Goal: Transaction & Acquisition: Book appointment/travel/reservation

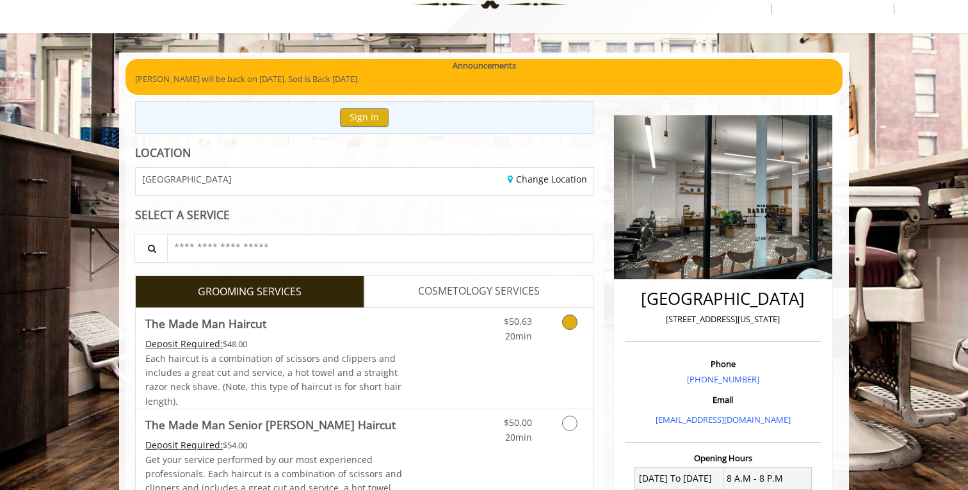
click at [550, 327] on div "Grooming services" at bounding box center [567, 325] width 52 height 35
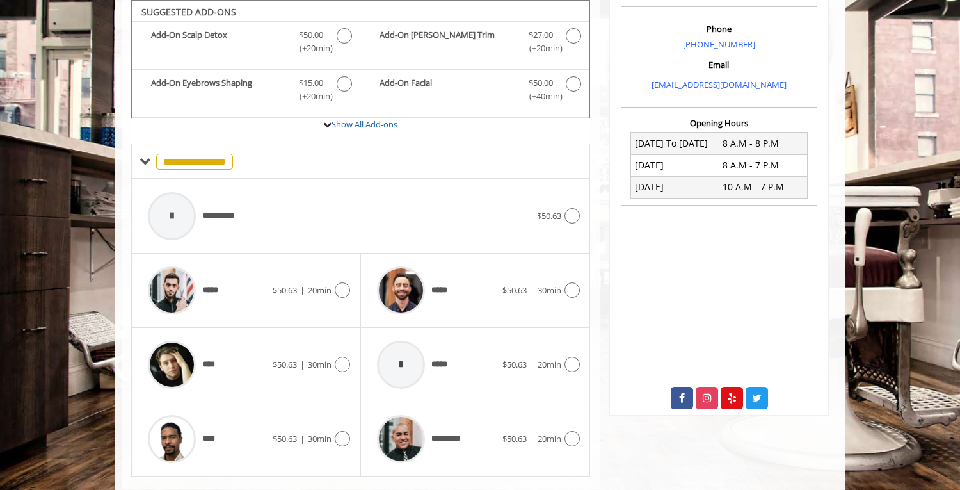
scroll to position [411, 0]
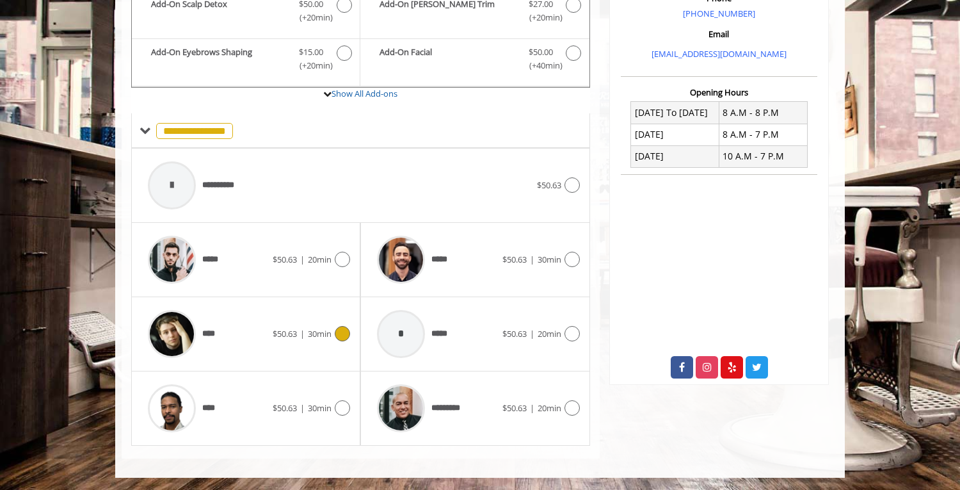
click at [278, 334] on span "$50.63" at bounding box center [285, 334] width 24 height 12
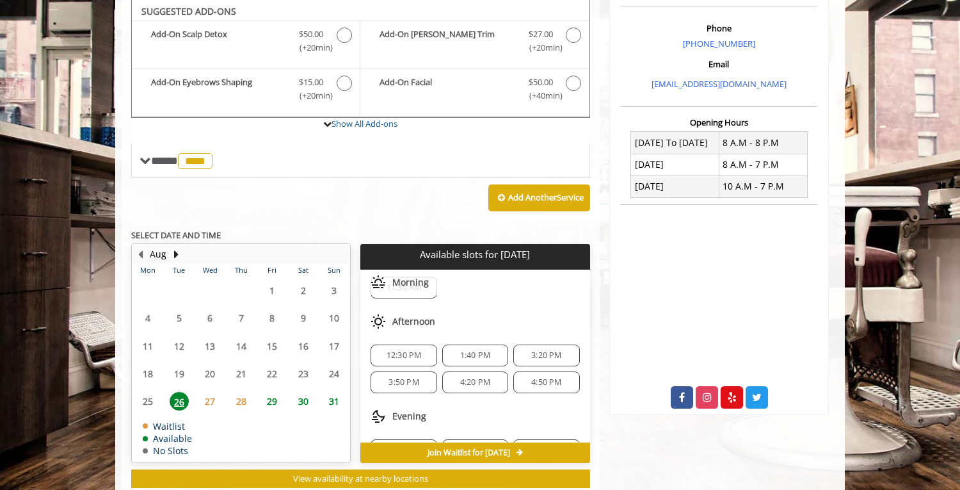
scroll to position [84, 0]
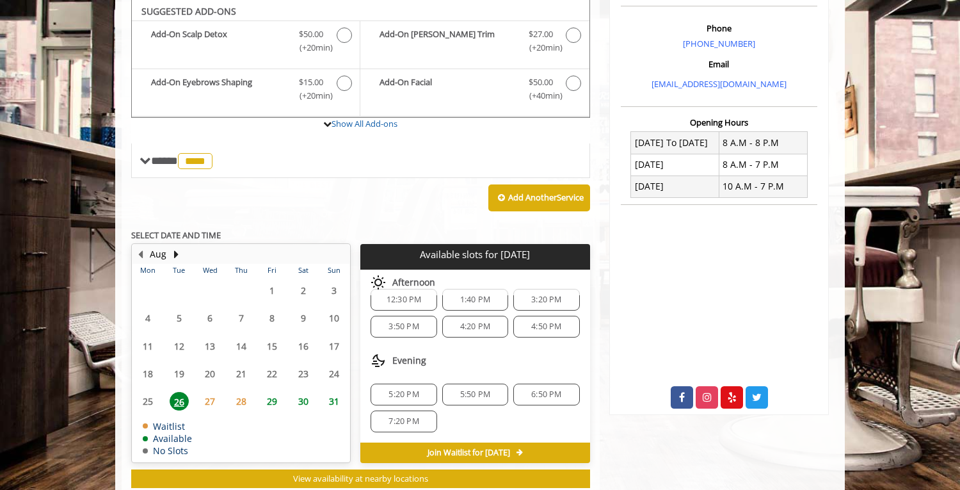
click at [420, 395] on span "5:20 PM" at bounding box center [403, 394] width 54 height 10
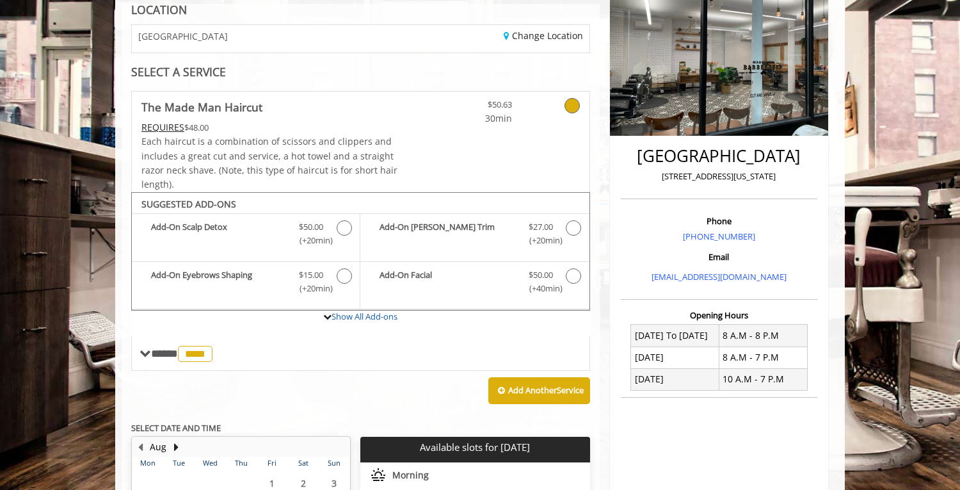
scroll to position [194, 0]
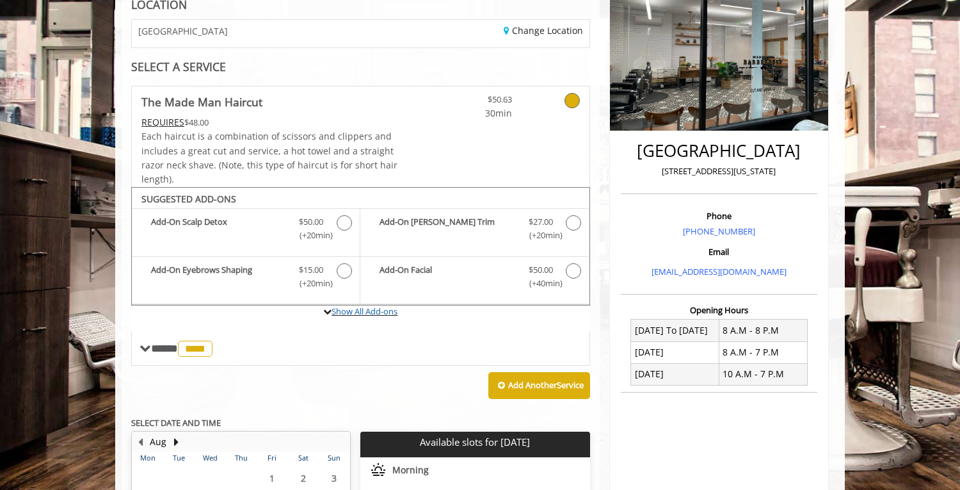
click at [326, 315] on icon at bounding box center [327, 311] width 8 height 8
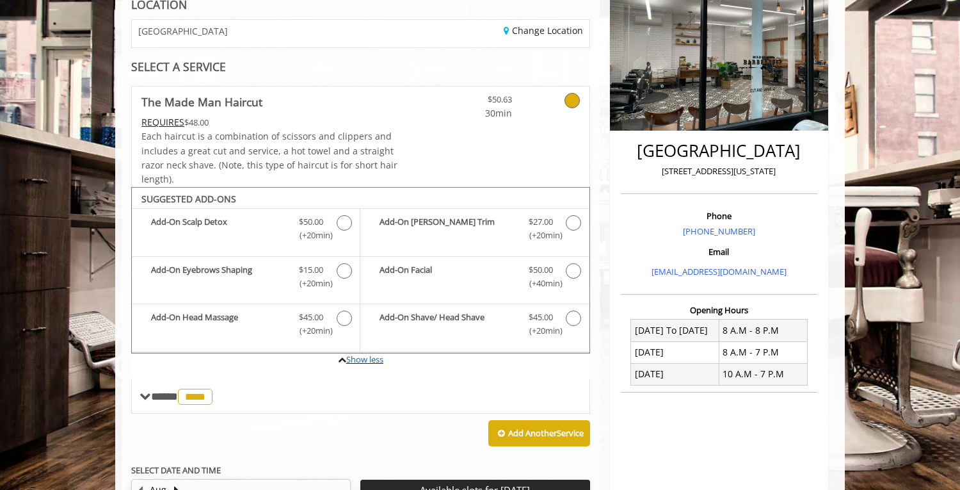
click at [339, 357] on icon at bounding box center [342, 359] width 8 height 8
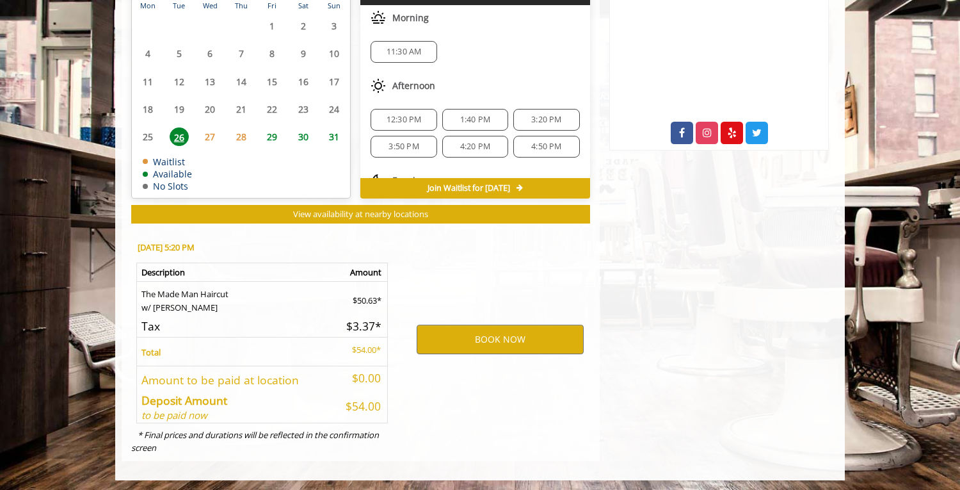
scroll to position [648, 0]
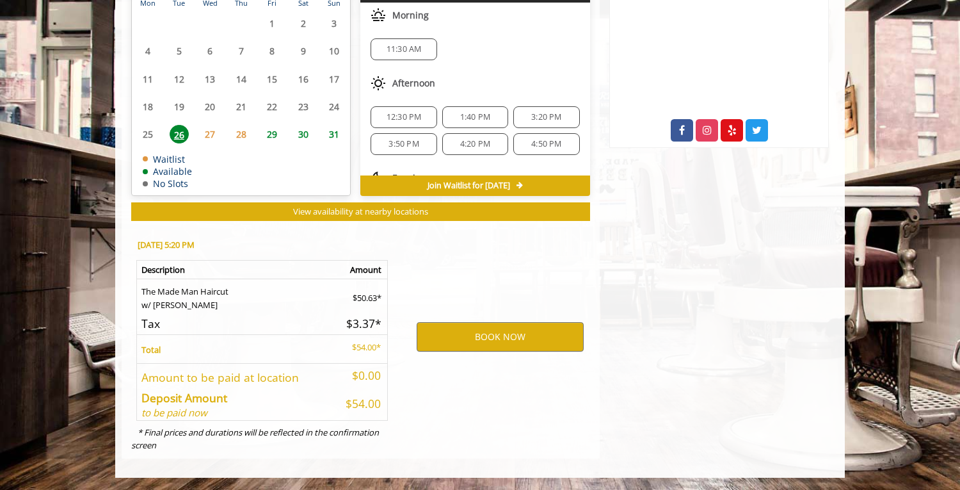
click at [371, 301] on td "$50.63*" at bounding box center [360, 294] width 54 height 33
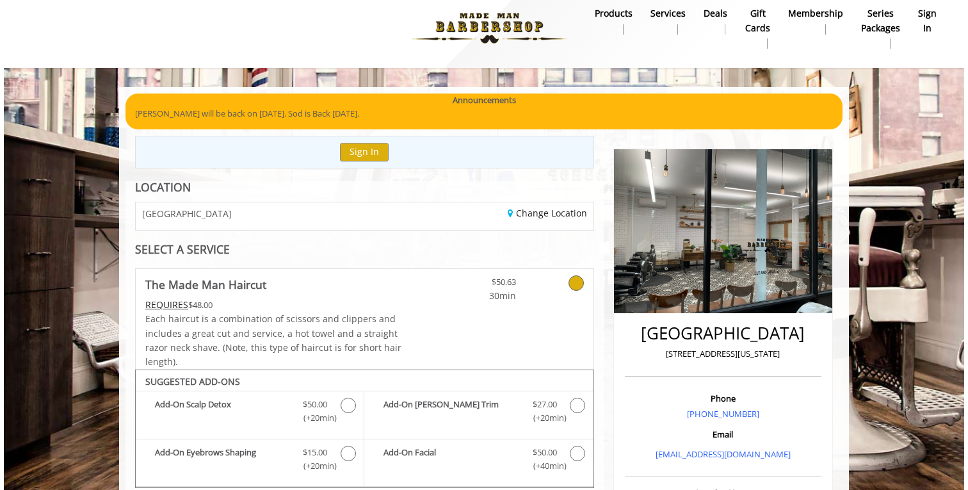
scroll to position [0, 0]
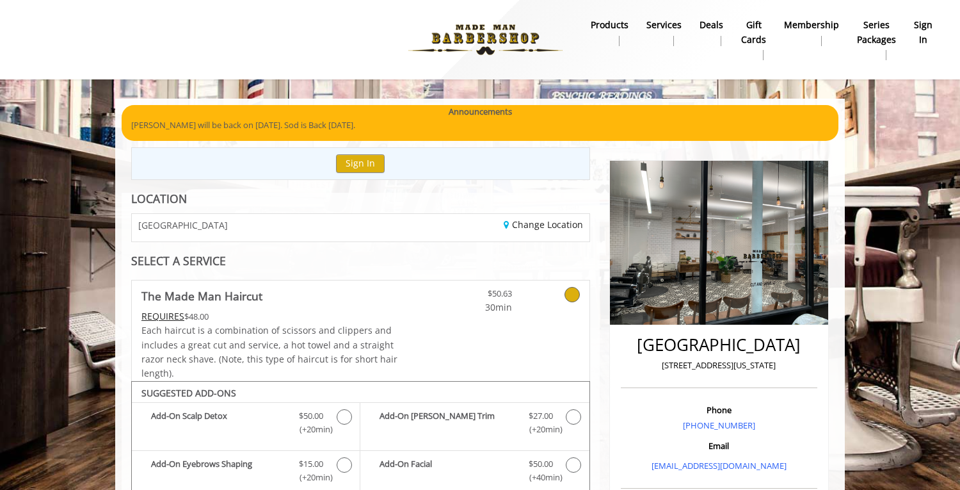
click at [507, 292] on link "$50.63 30min" at bounding box center [474, 297] width 76 height 34
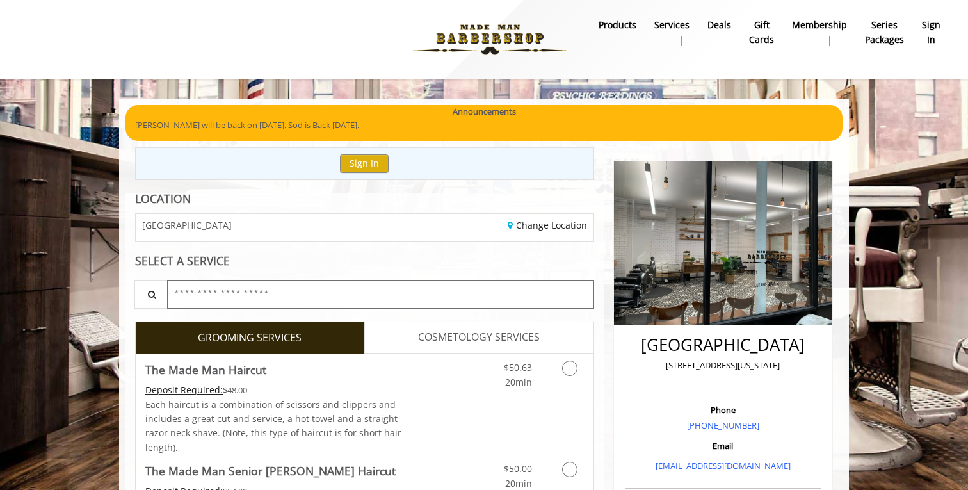
click at [507, 292] on input "text" at bounding box center [380, 294] width 427 height 29
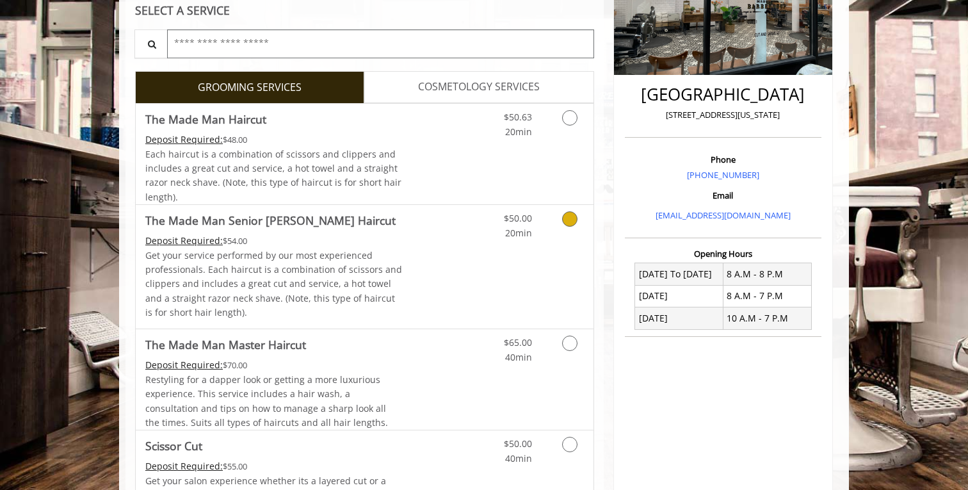
scroll to position [252, 0]
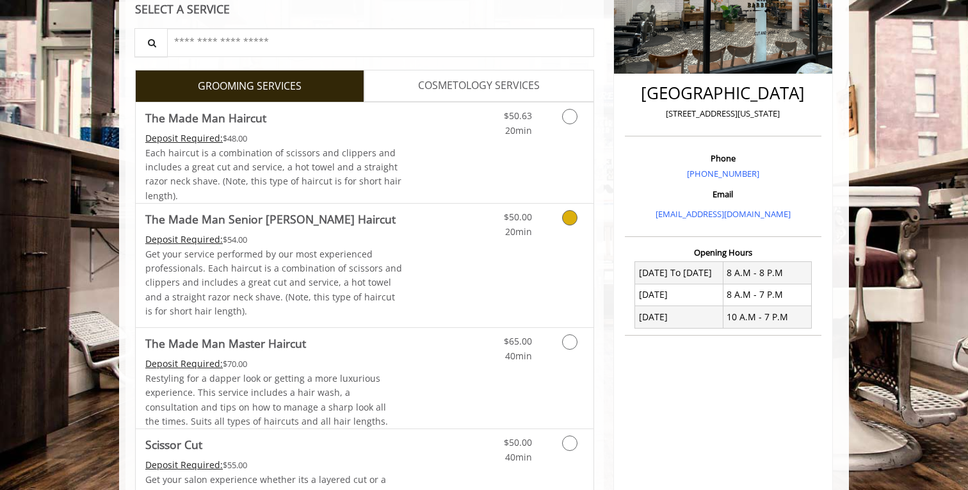
click at [444, 247] on link "Discounted Price" at bounding box center [441, 266] width 76 height 124
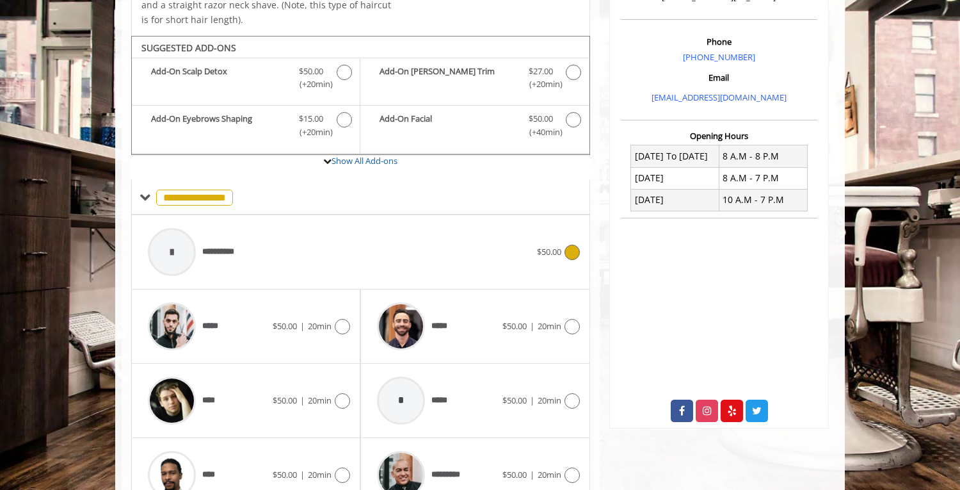
scroll to position [404, 0]
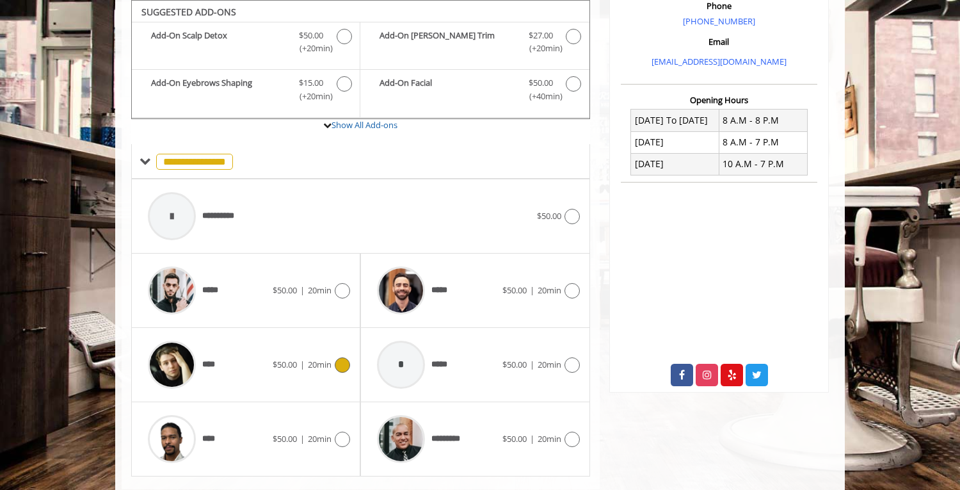
click at [300, 375] on div "**** $50.00 | 20min" at bounding box center [245, 364] width 209 height 61
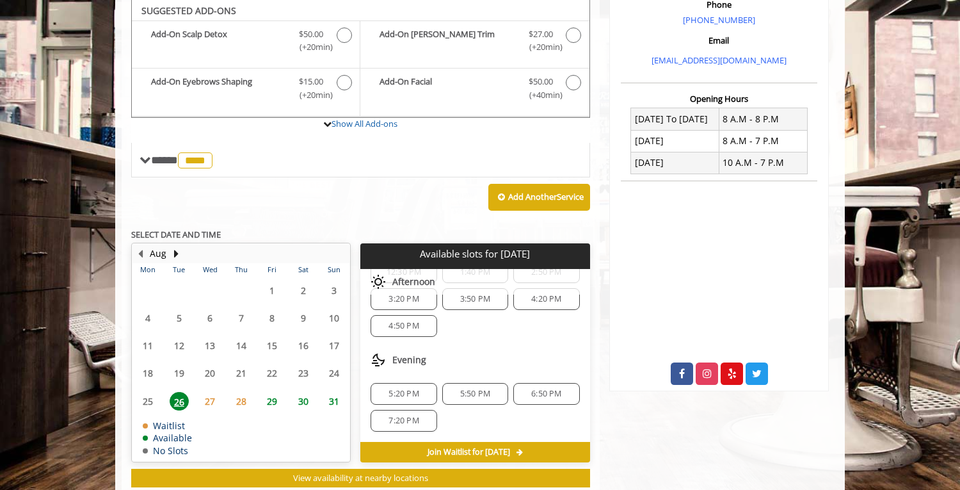
scroll to position [404, 0]
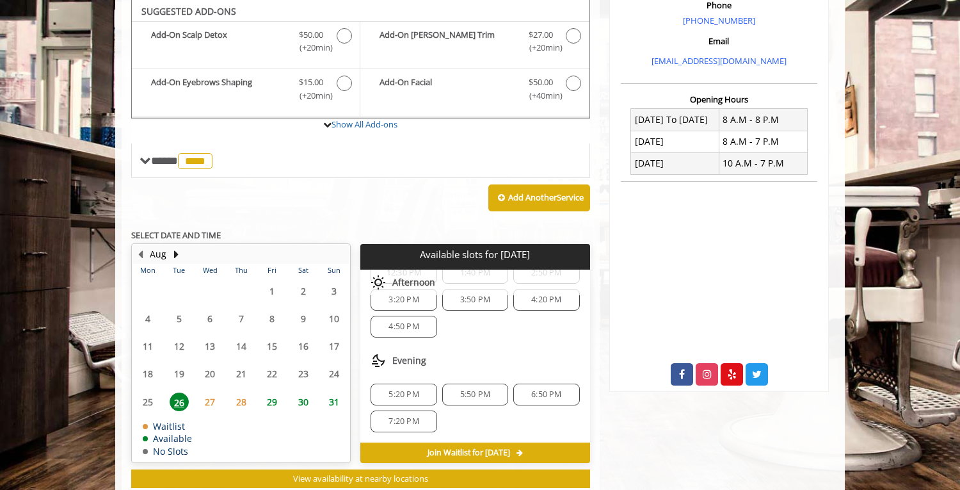
click at [408, 396] on span "5:20 PM" at bounding box center [403, 394] width 30 height 10
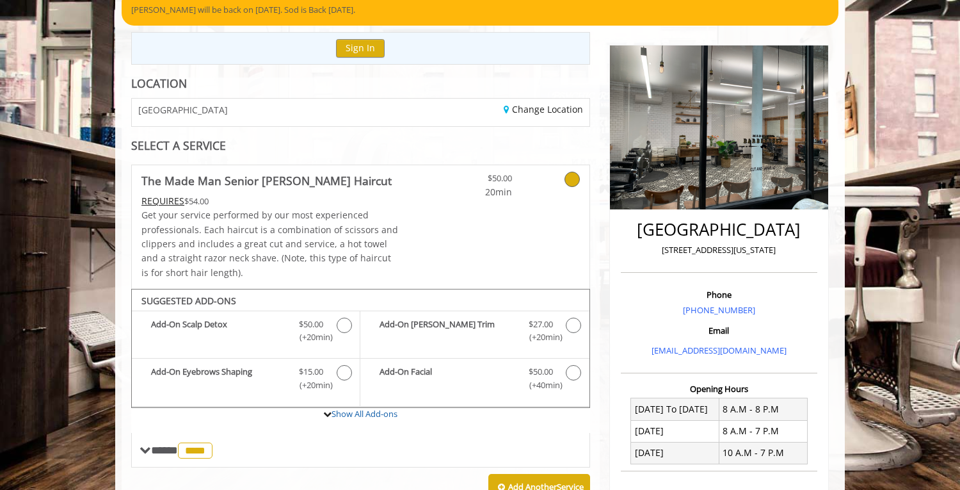
scroll to position [129, 0]
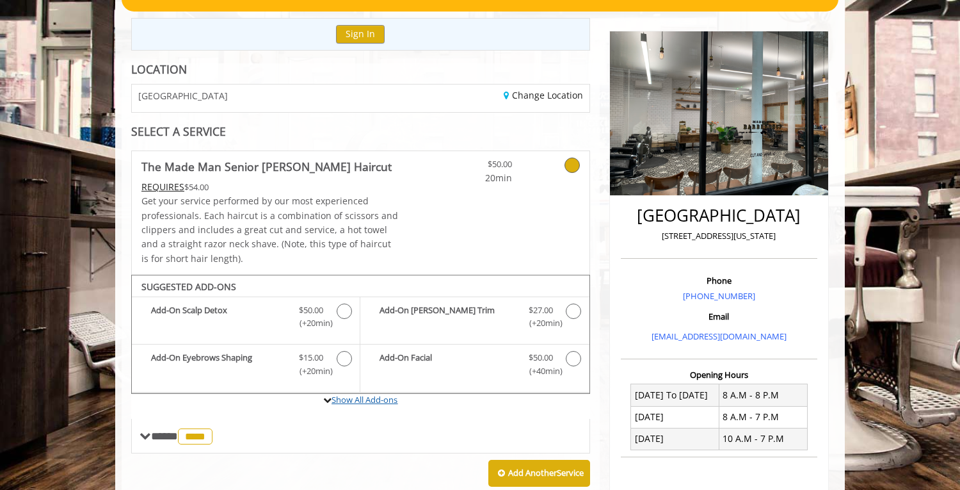
click at [333, 404] on link "Show All Add-ons" at bounding box center [365, 400] width 66 height 12
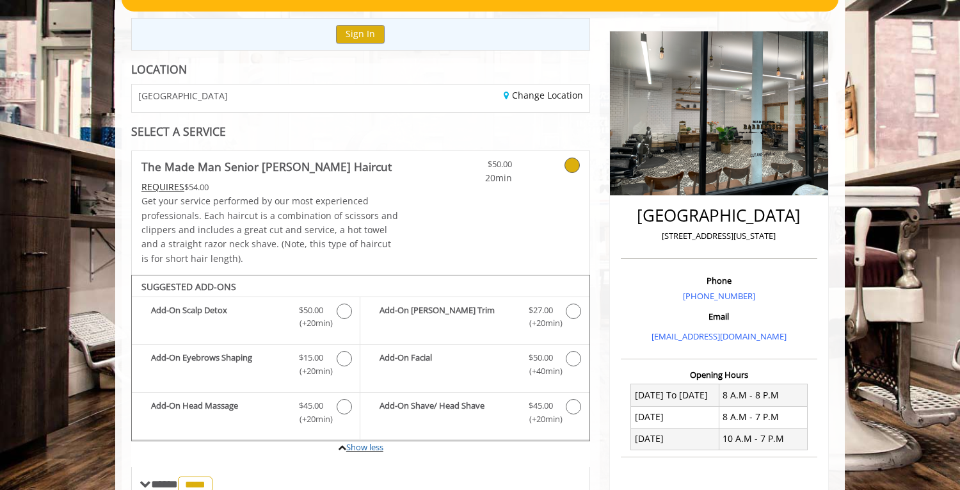
click at [342, 444] on icon at bounding box center [342, 447] width 8 height 8
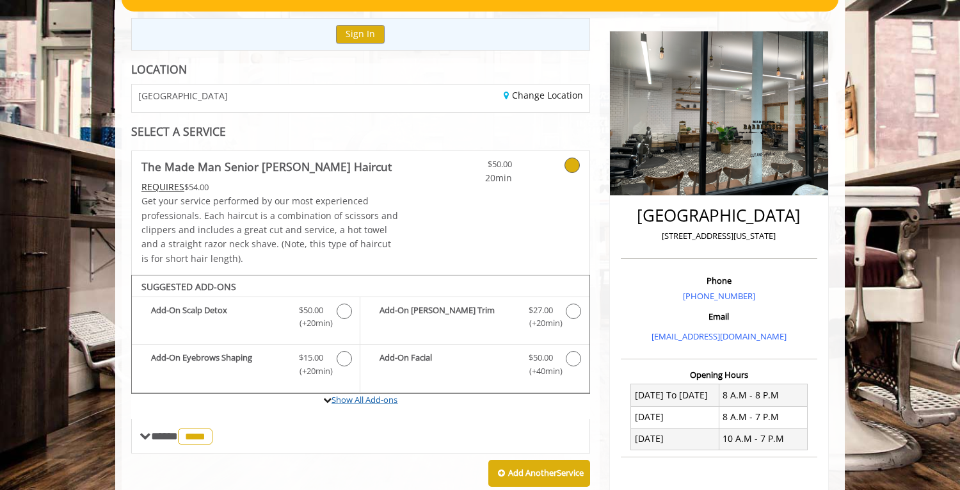
click at [339, 399] on link "Show All Add-ons" at bounding box center [365, 400] width 66 height 12
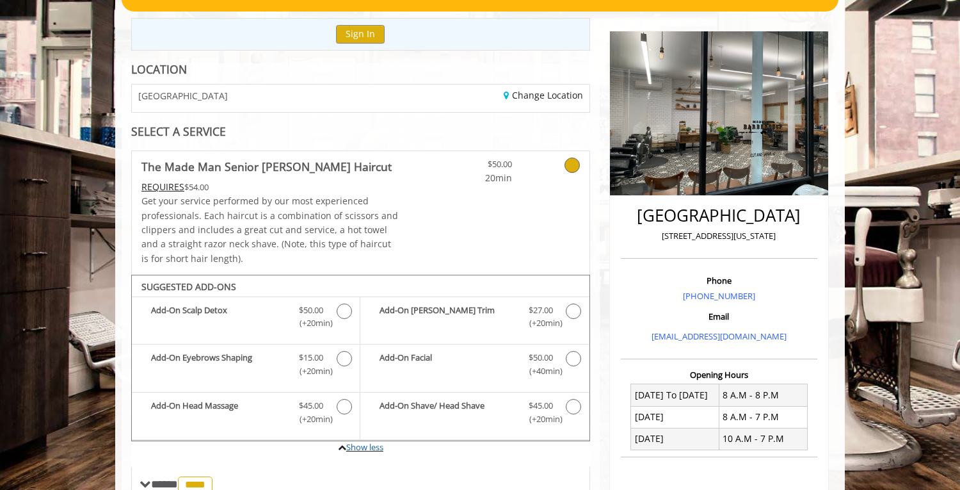
click at [343, 449] on icon at bounding box center [342, 447] width 8 height 8
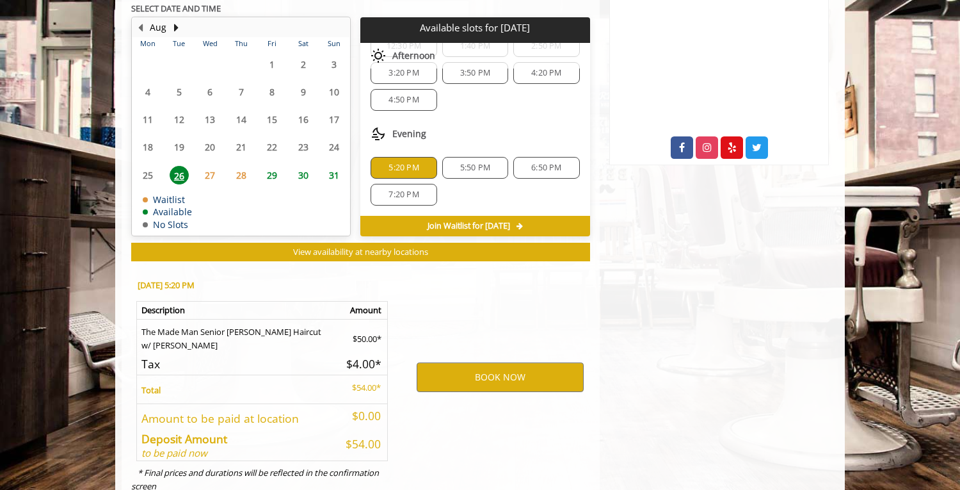
scroll to position [663, 0]
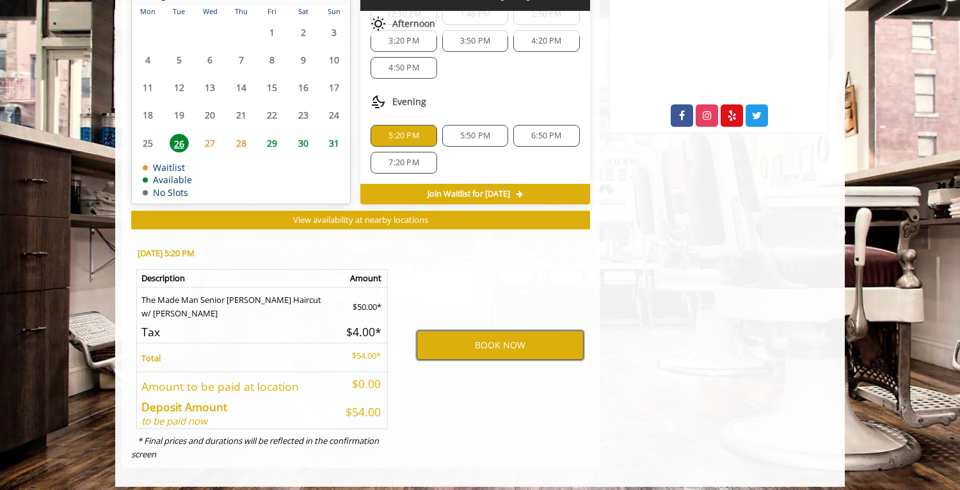
click at [493, 343] on button "BOOK NOW" at bounding box center [500, 344] width 167 height 29
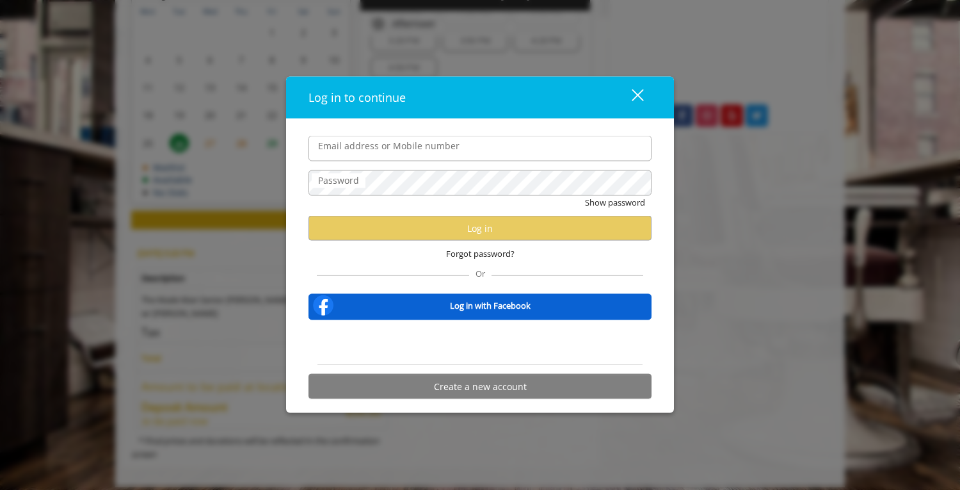
click at [448, 144] on input "Email address or Mobile number" at bounding box center [479, 149] width 343 height 26
type input "**********"
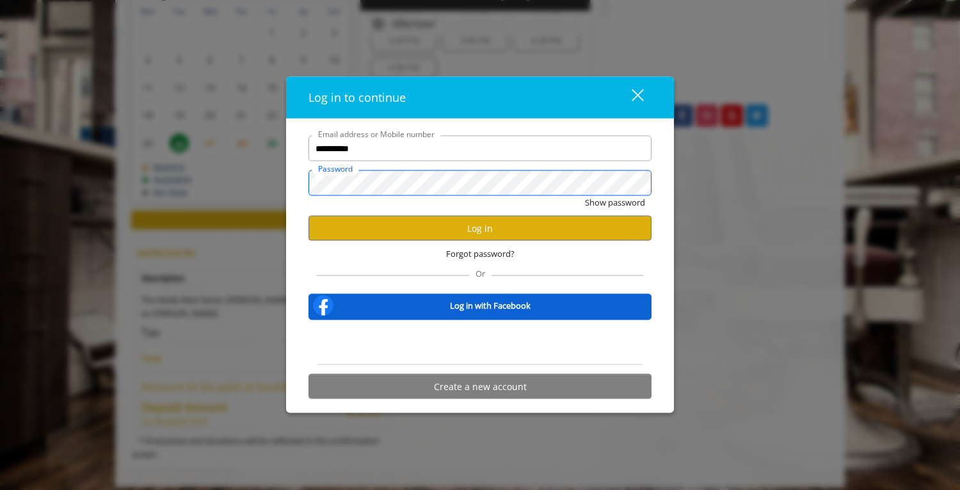
click at [585, 196] on button "Show password" at bounding box center [615, 202] width 60 height 13
click at [588, 196] on button "Hide password" at bounding box center [616, 202] width 57 height 13
click at [585, 196] on button "Show password" at bounding box center [615, 202] width 60 height 13
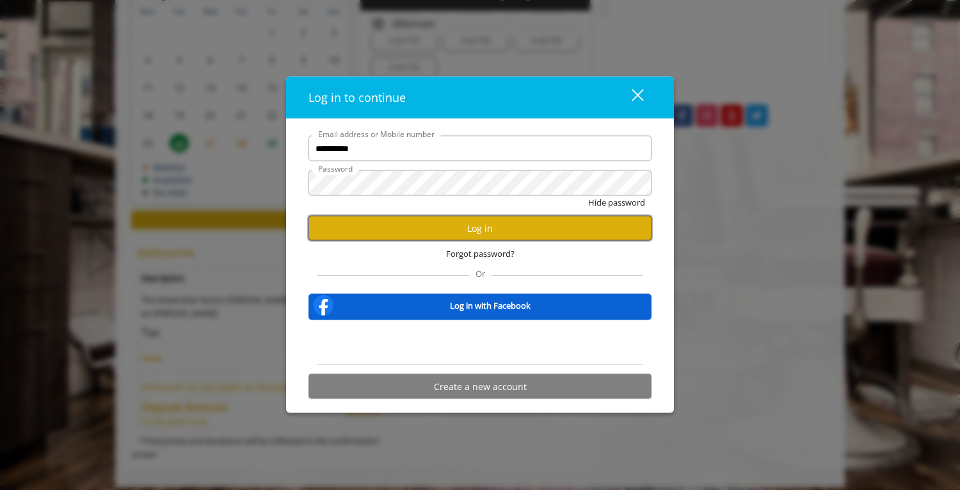
click at [416, 230] on button "Log in" at bounding box center [479, 228] width 343 height 25
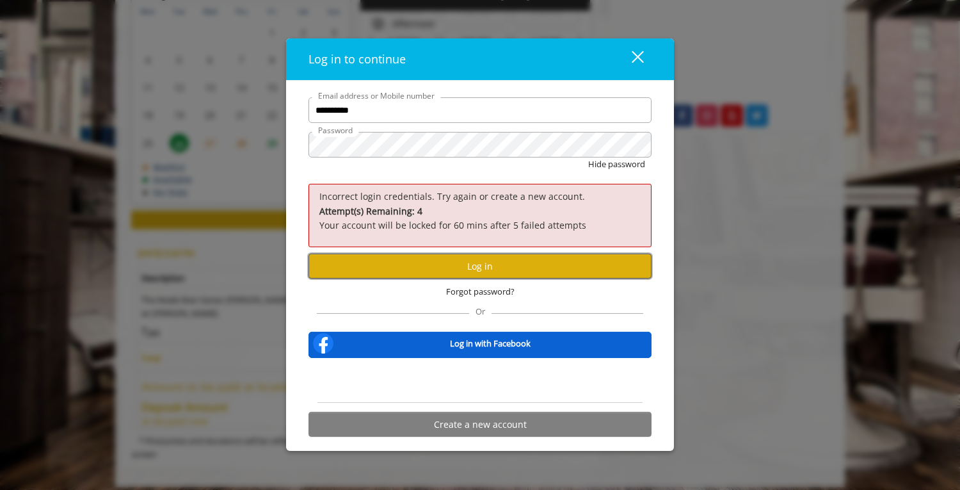
click at [435, 268] on button "Log in" at bounding box center [479, 265] width 343 height 25
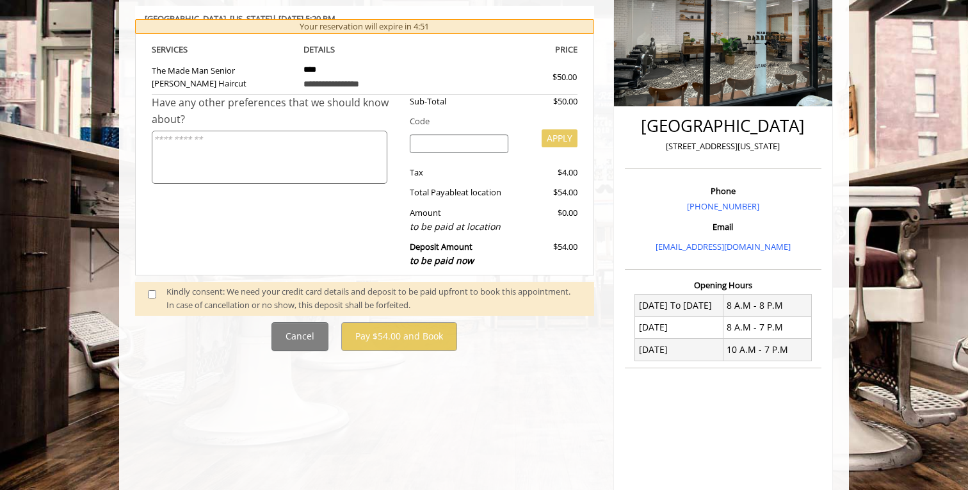
scroll to position [221, 0]
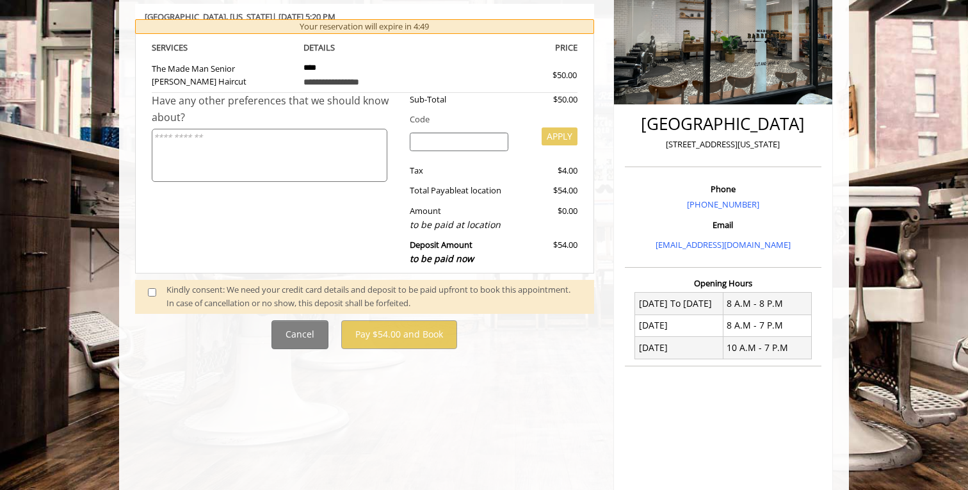
click at [148, 297] on span at bounding box center [157, 296] width 38 height 27
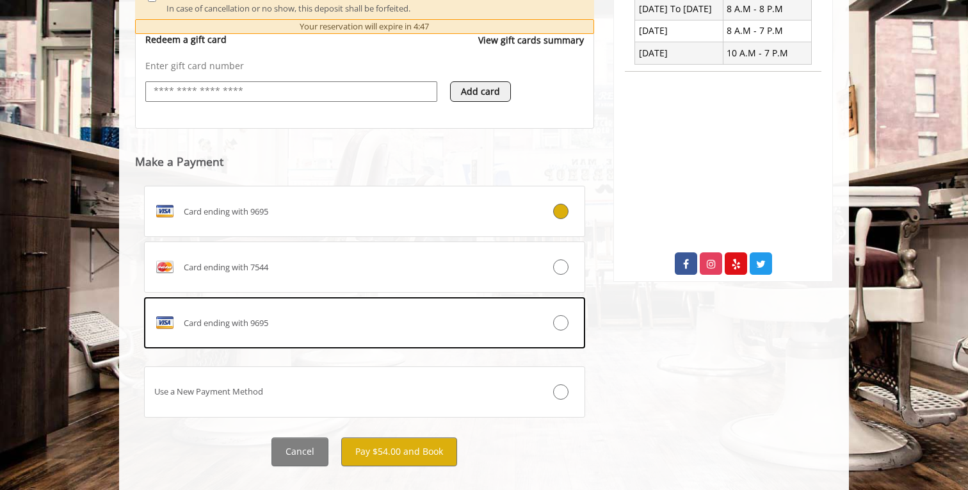
scroll to position [536, 0]
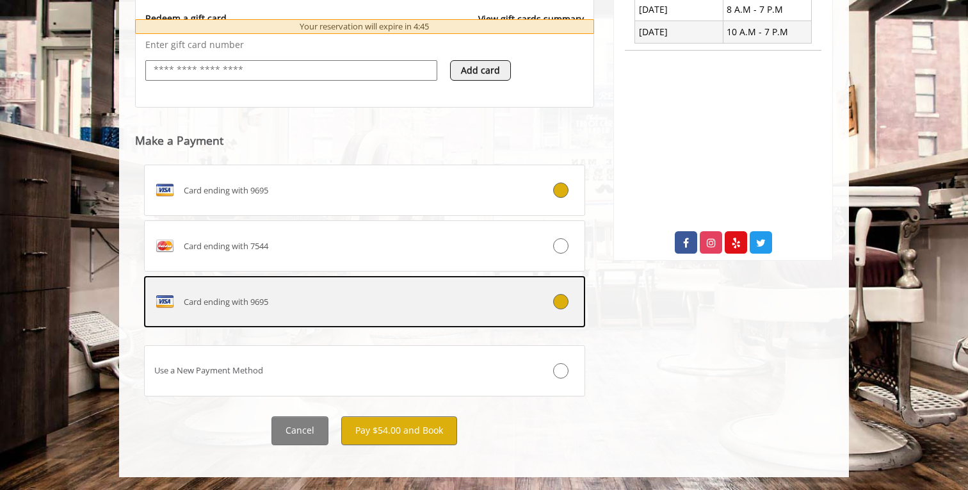
click at [418, 310] on div "Card ending with 9695" at bounding box center [328, 301] width 366 height 20
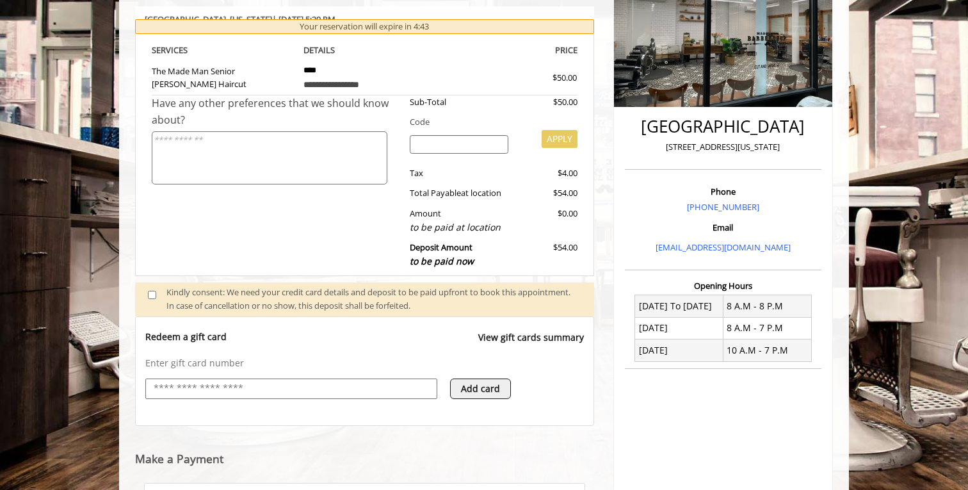
scroll to position [214, 0]
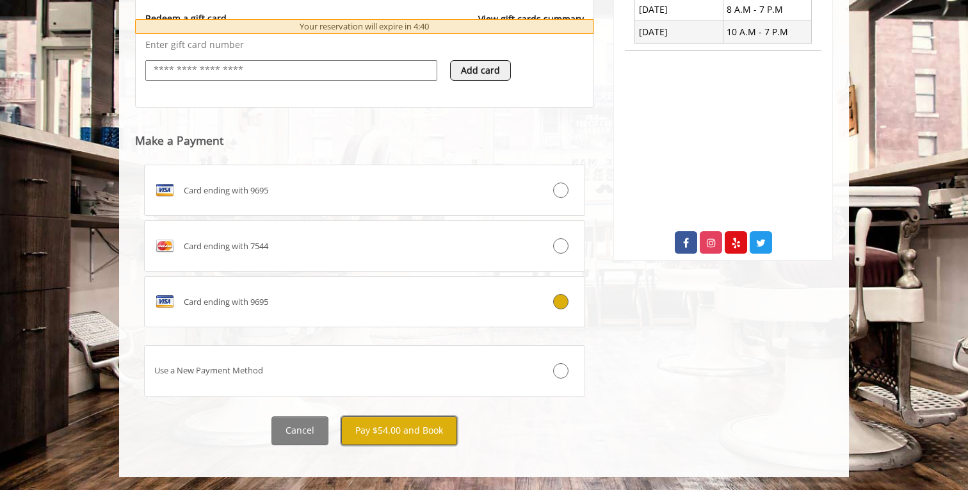
click at [407, 422] on button "Pay $54.00 and Book" at bounding box center [399, 430] width 116 height 29
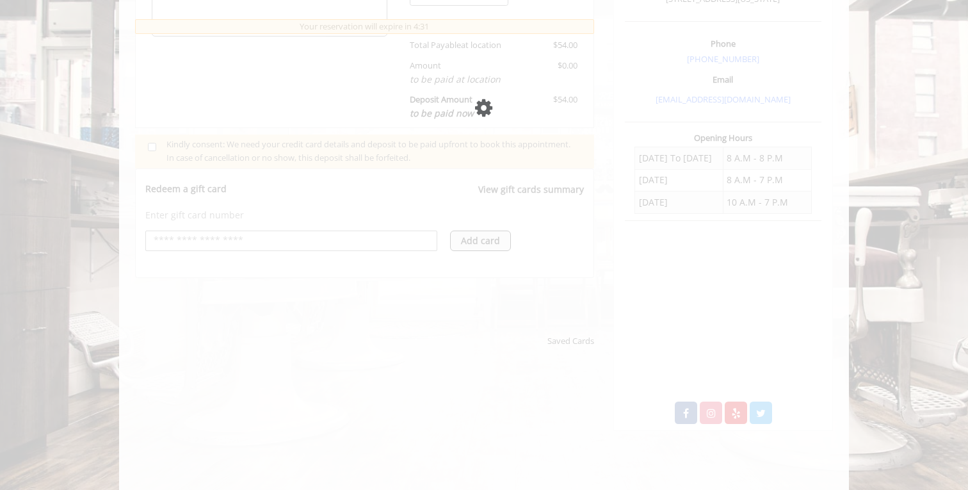
scroll to position [362, 0]
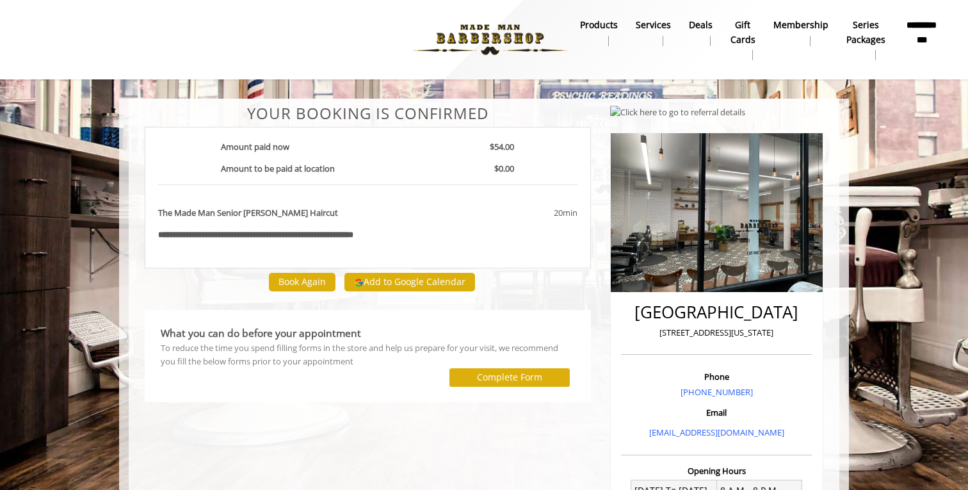
click at [475, 214] on div "20min" at bounding box center [513, 212] width 127 height 13
